Goal: Connect with others

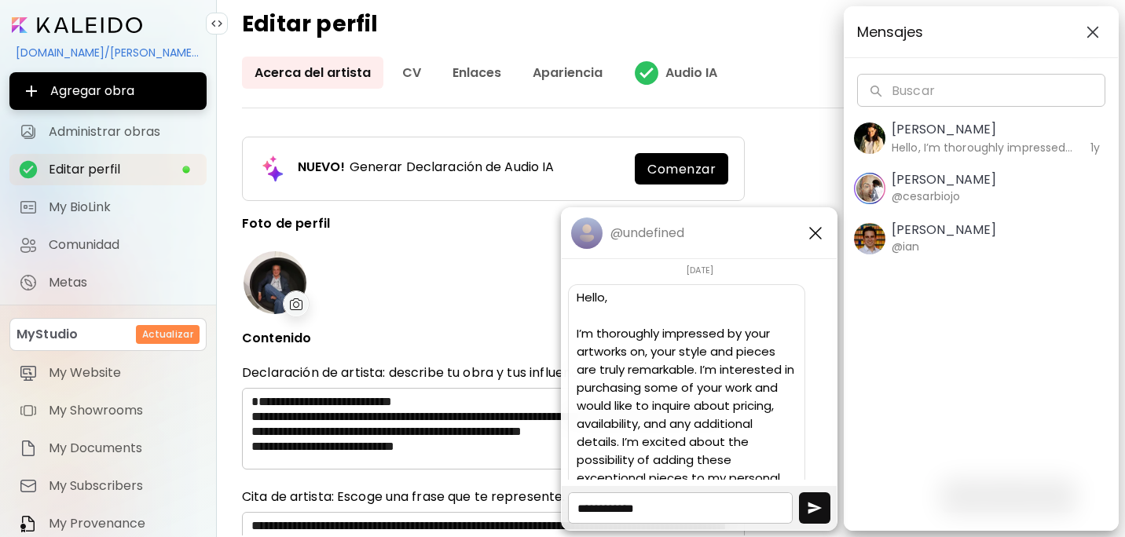
scroll to position [288, 0]
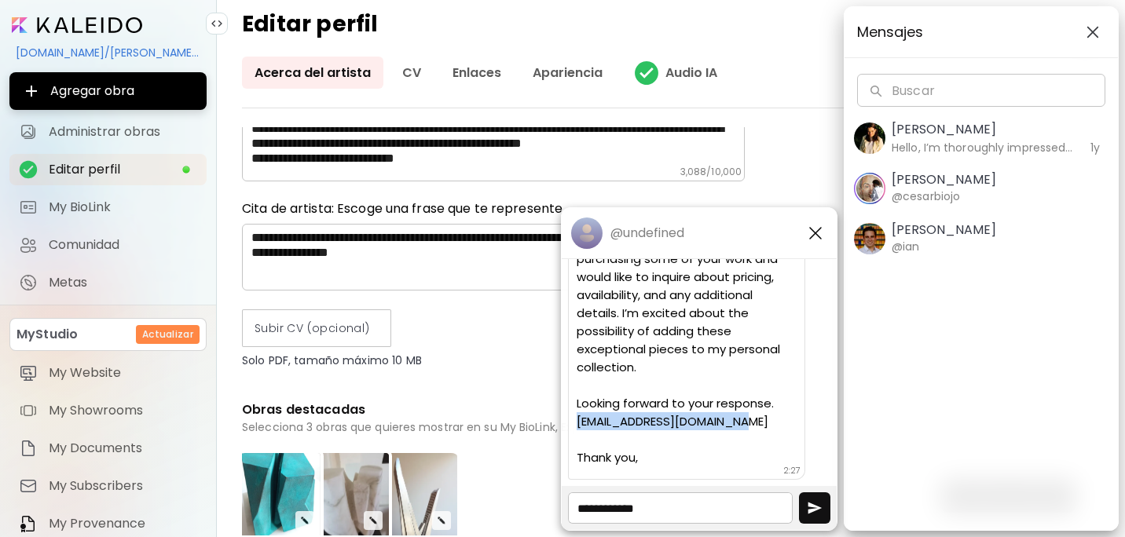
click at [800, 439] on div "[DATE] CT [PERSON_NAME] 2:27 Hello, I’m thoroughly impressed by your artworks o…" at bounding box center [699, 369] width 275 height 221
click at [814, 230] on img "button" at bounding box center [815, 233] width 19 height 19
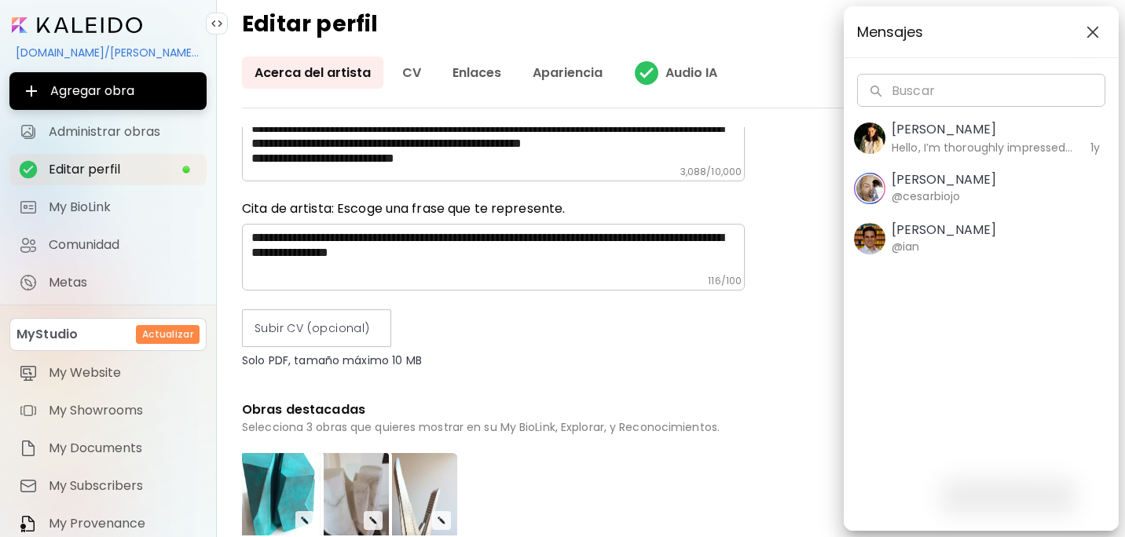
click at [876, 134] on image "button" at bounding box center [869, 138] width 31 height 31
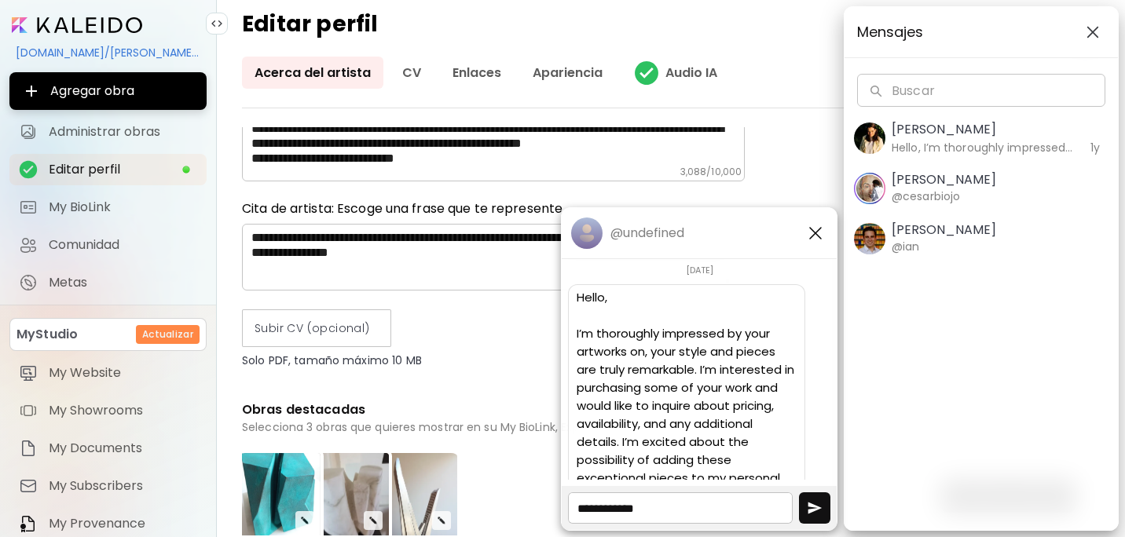
scroll to position [129, 0]
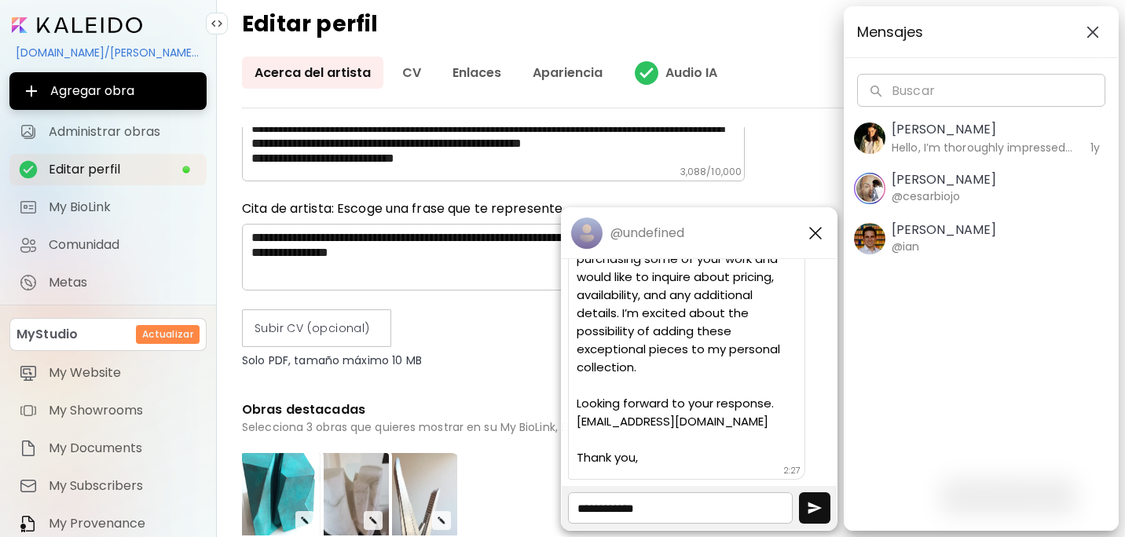
click at [873, 144] on image "button" at bounding box center [869, 138] width 31 height 31
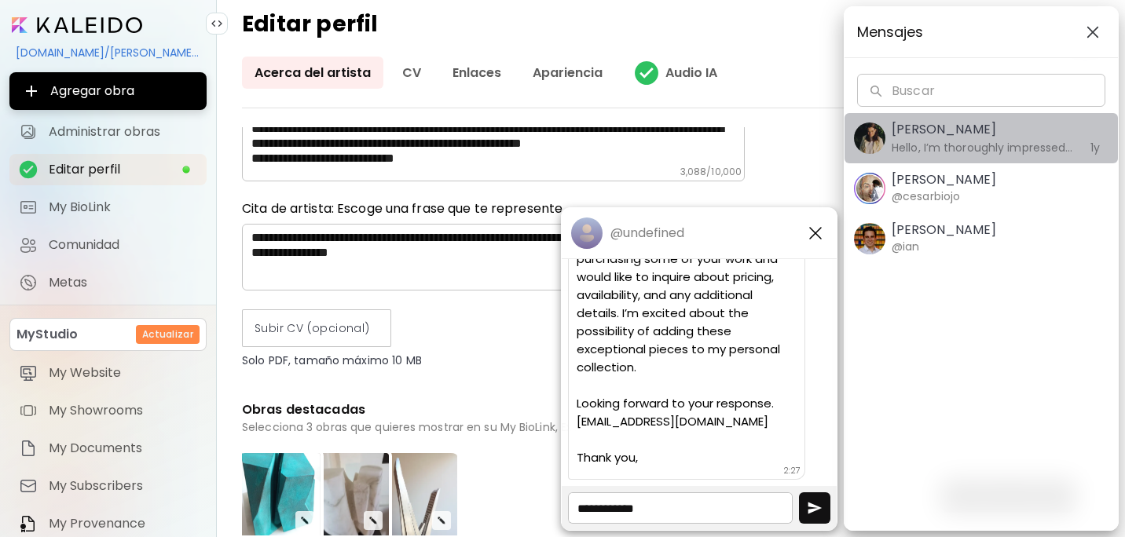
click at [873, 144] on image "button" at bounding box center [869, 138] width 31 height 31
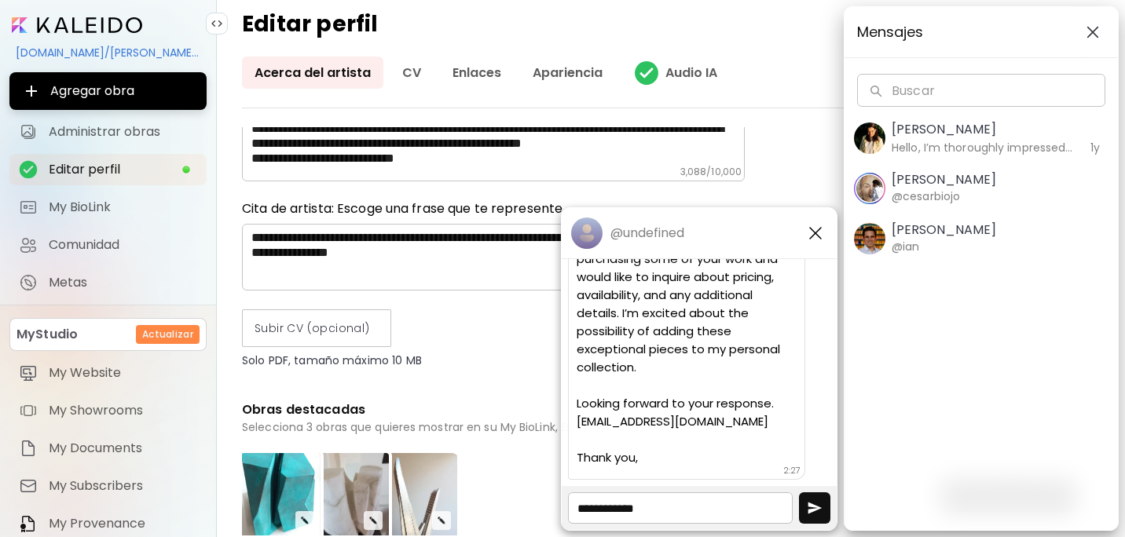
click at [874, 142] on image "button" at bounding box center [869, 138] width 31 height 31
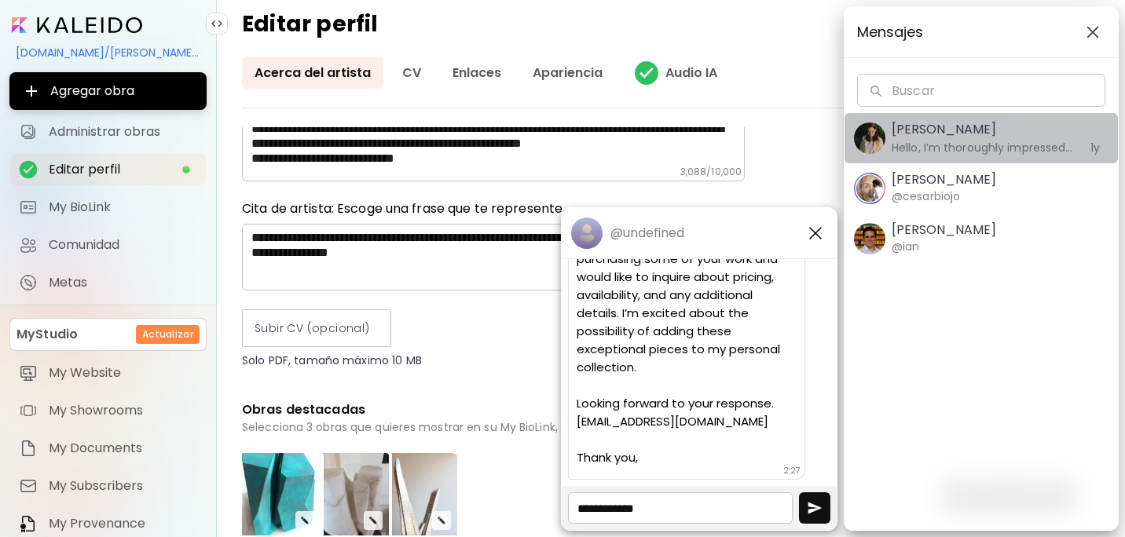
click at [874, 142] on image "button" at bounding box center [869, 138] width 31 height 31
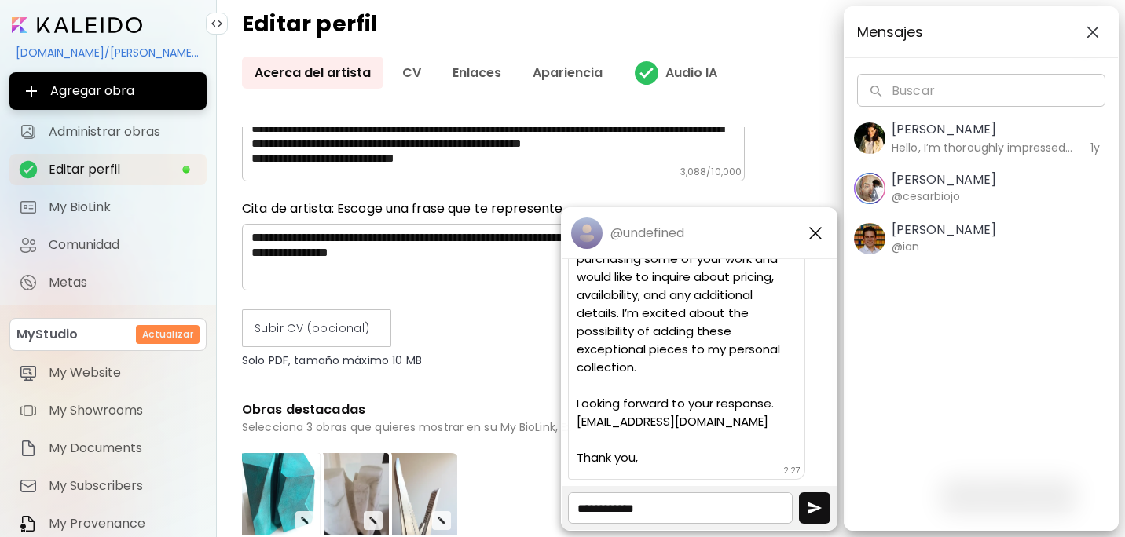
click at [915, 126] on h5 "[PERSON_NAME]" at bounding box center [982, 129] width 181 height 19
click at [866, 145] on image "button" at bounding box center [869, 138] width 31 height 31
